Goal: Information Seeking & Learning: Learn about a topic

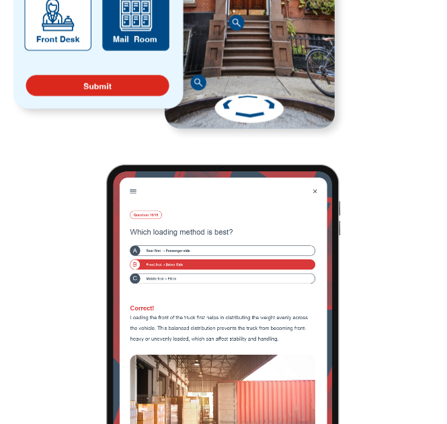
scroll to position [3175, 0]
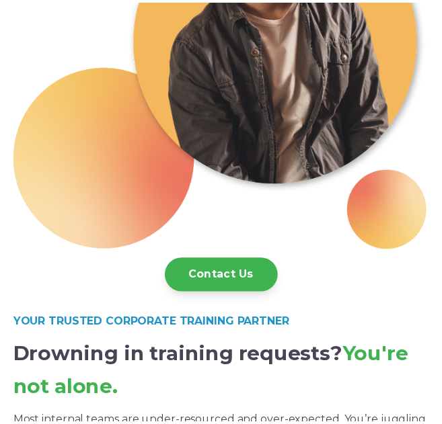
scroll to position [251, 0]
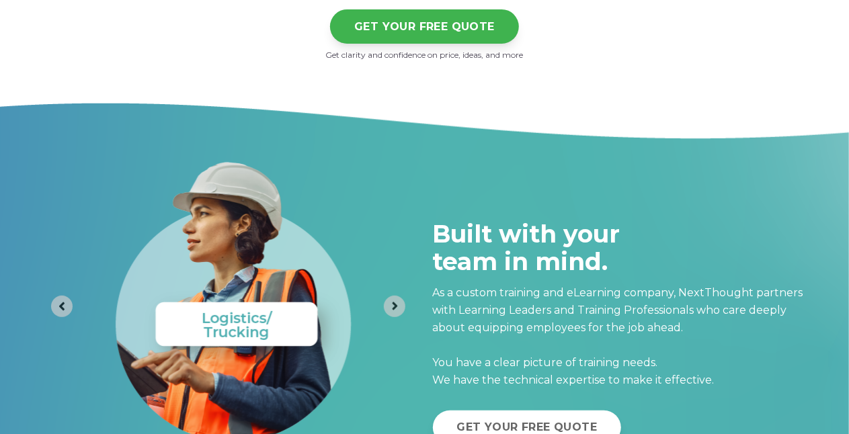
scroll to position [5256, 0]
